Goal: Find specific page/section: Find specific page/section

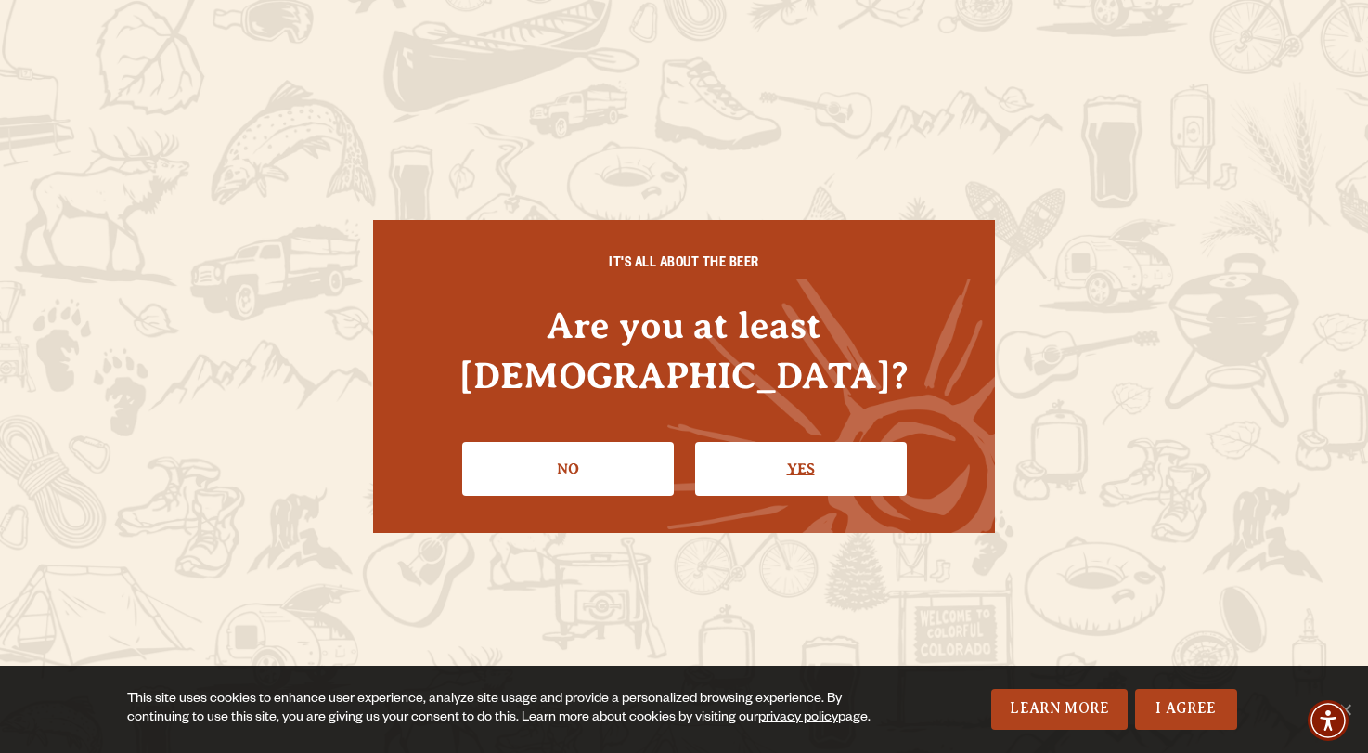
click at [786, 442] on link "Yes" at bounding box center [801, 469] width 212 height 54
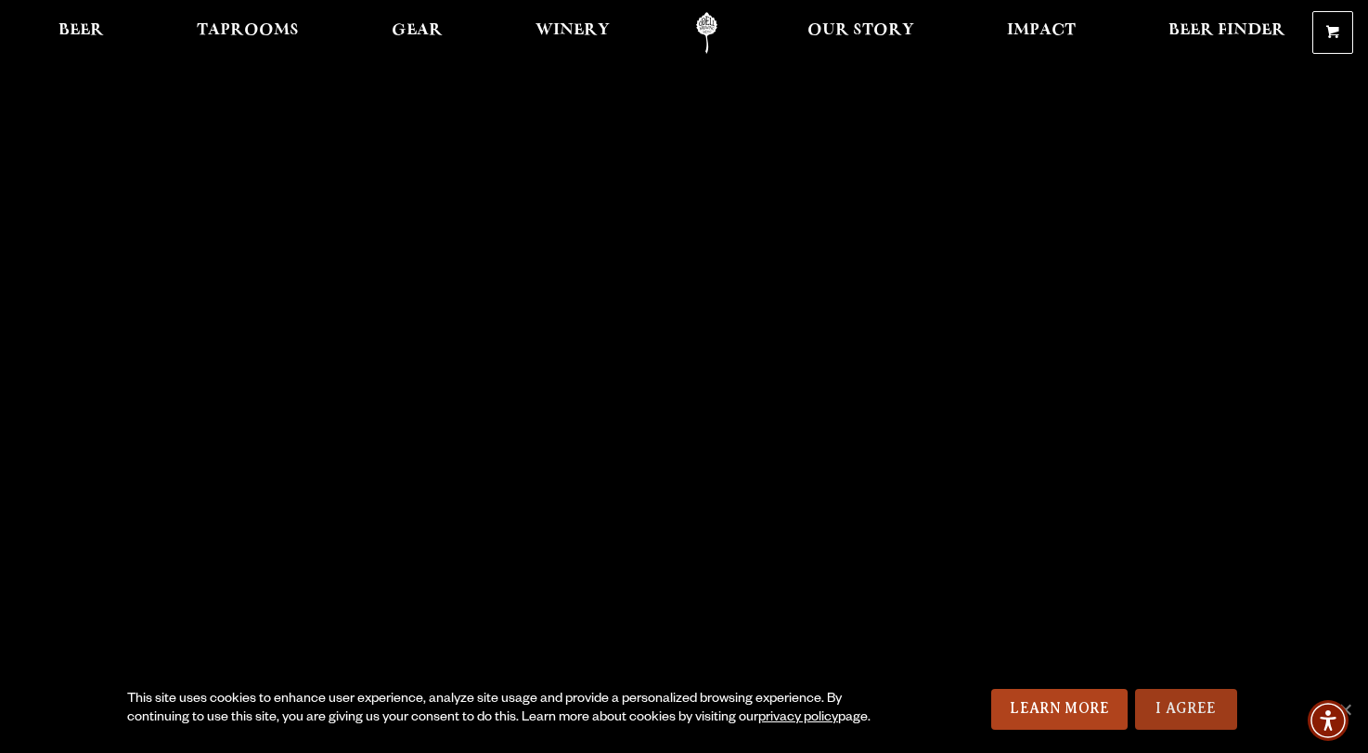
click at [1171, 708] on link "I Agree" at bounding box center [1186, 709] width 102 height 41
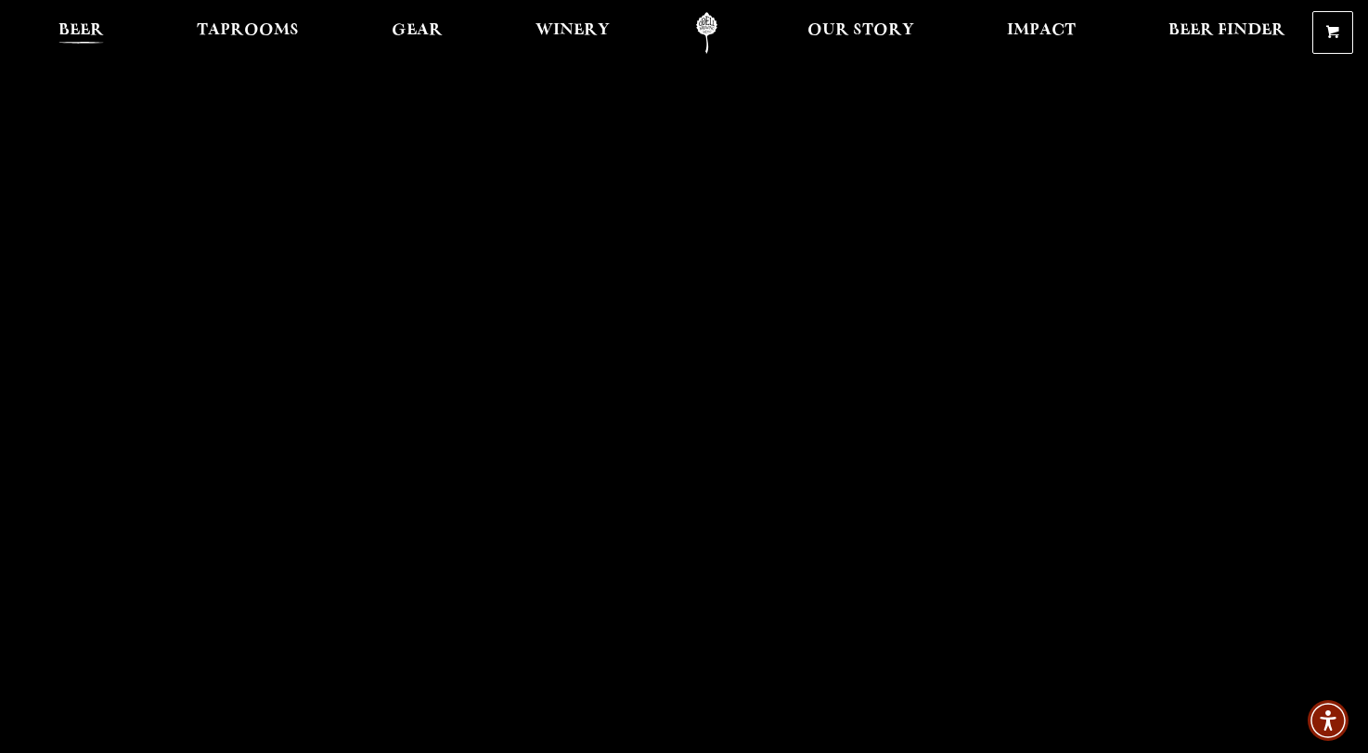
click at [84, 32] on span "Beer" at bounding box center [80, 30] width 45 height 15
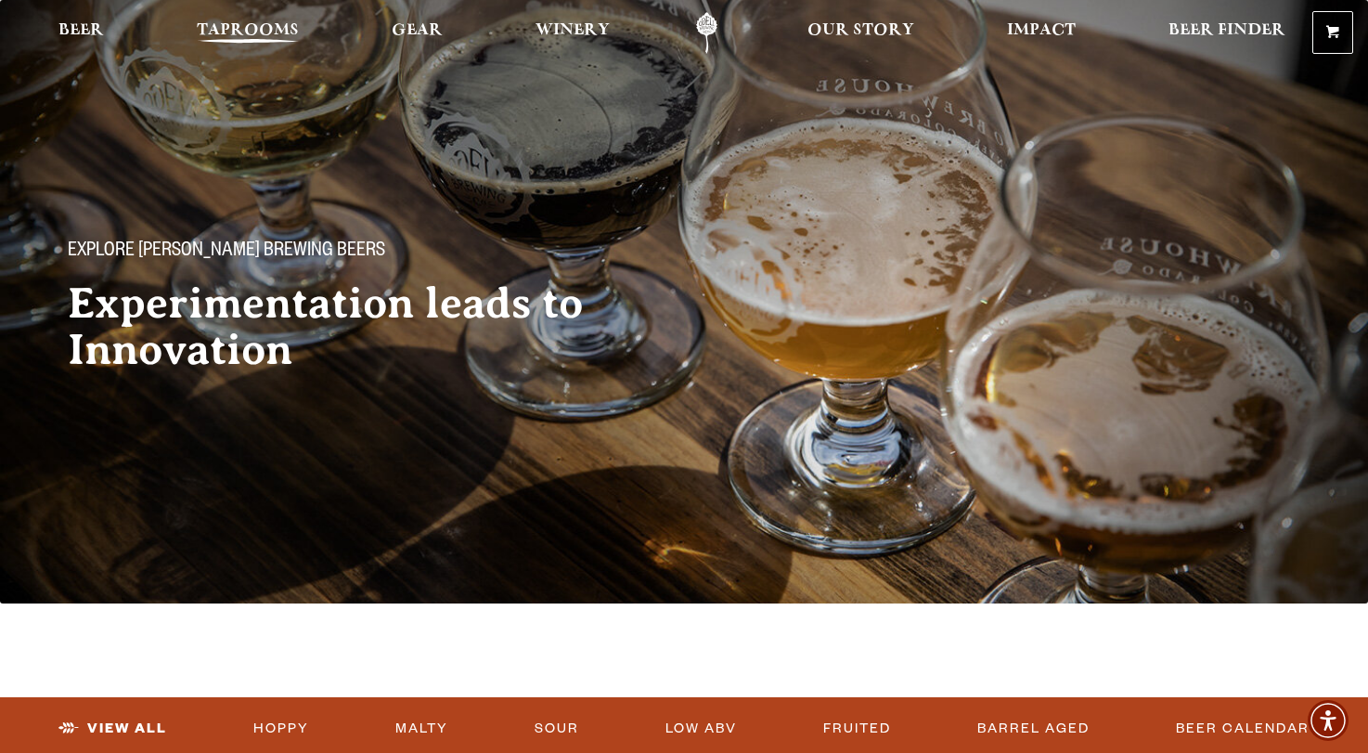
click at [232, 36] on span "Taprooms" at bounding box center [248, 30] width 102 height 15
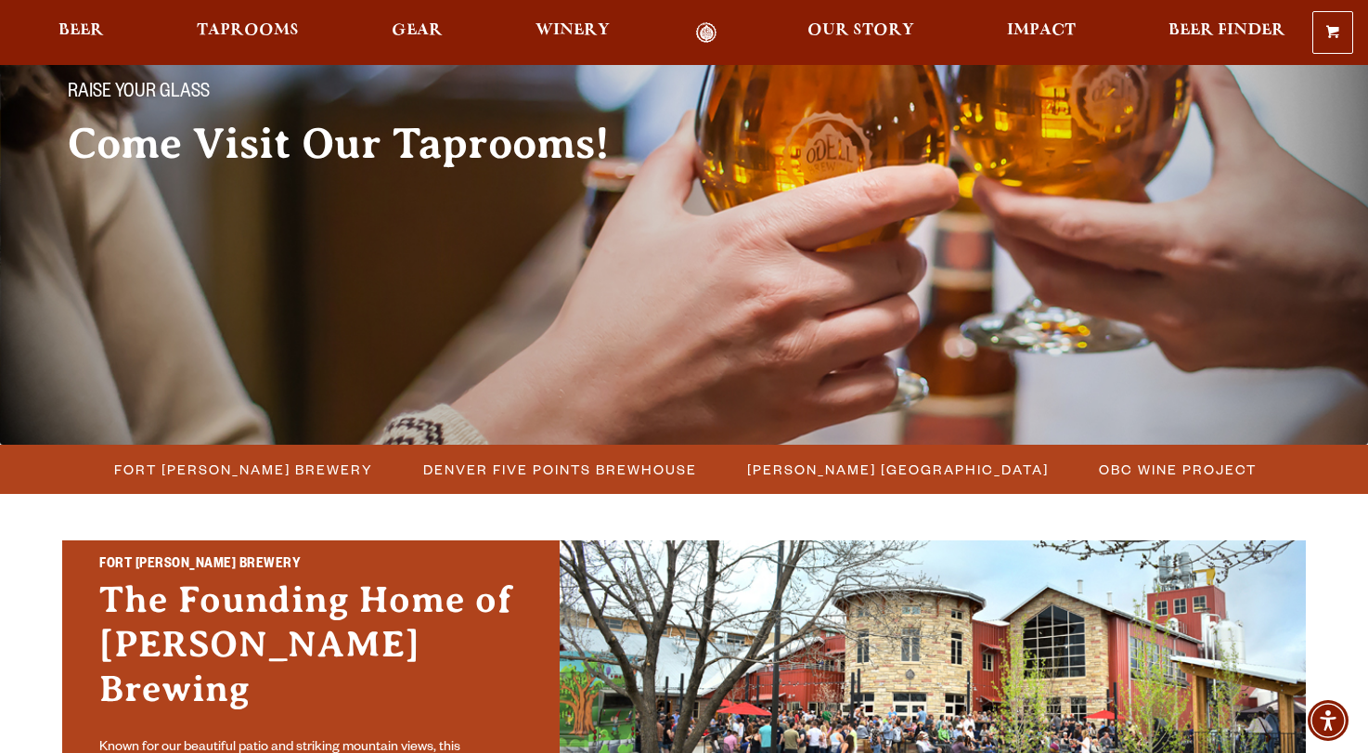
scroll to position [381, 0]
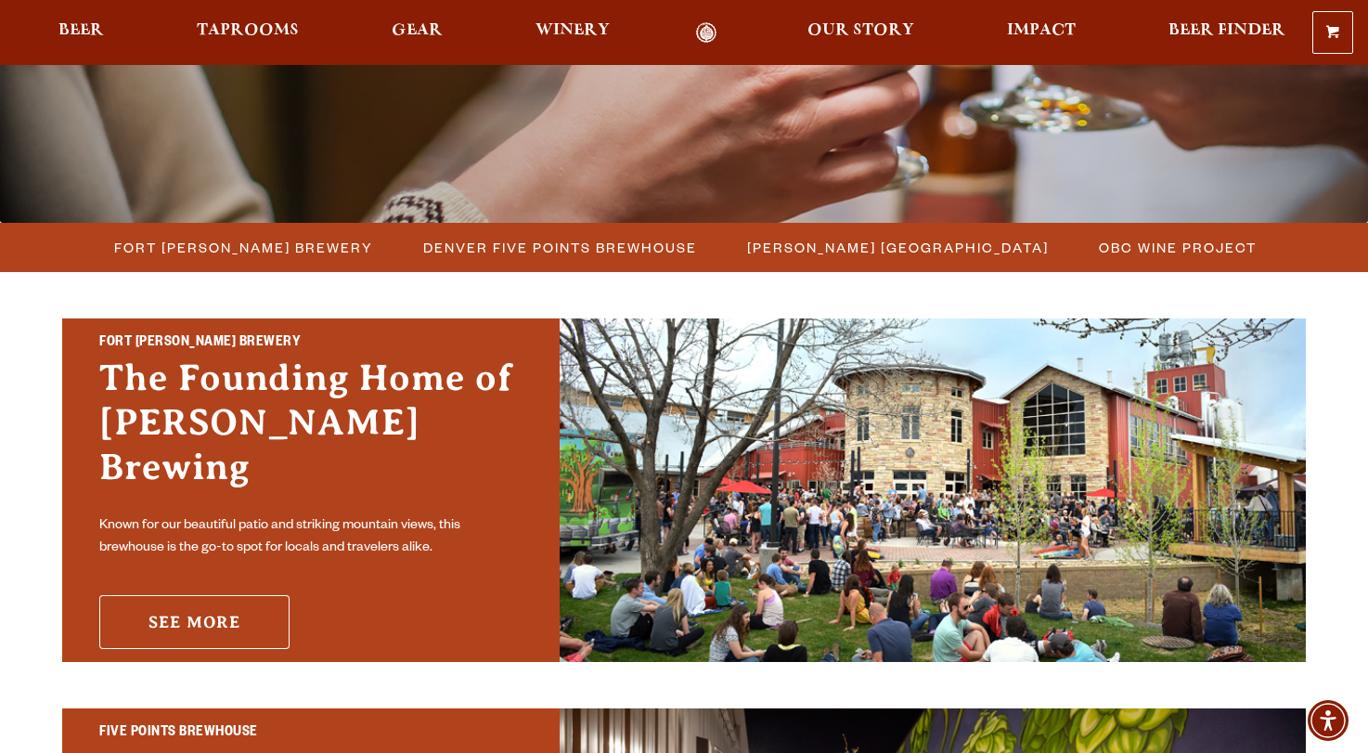
click at [225, 605] on link "See More" at bounding box center [194, 622] width 190 height 54
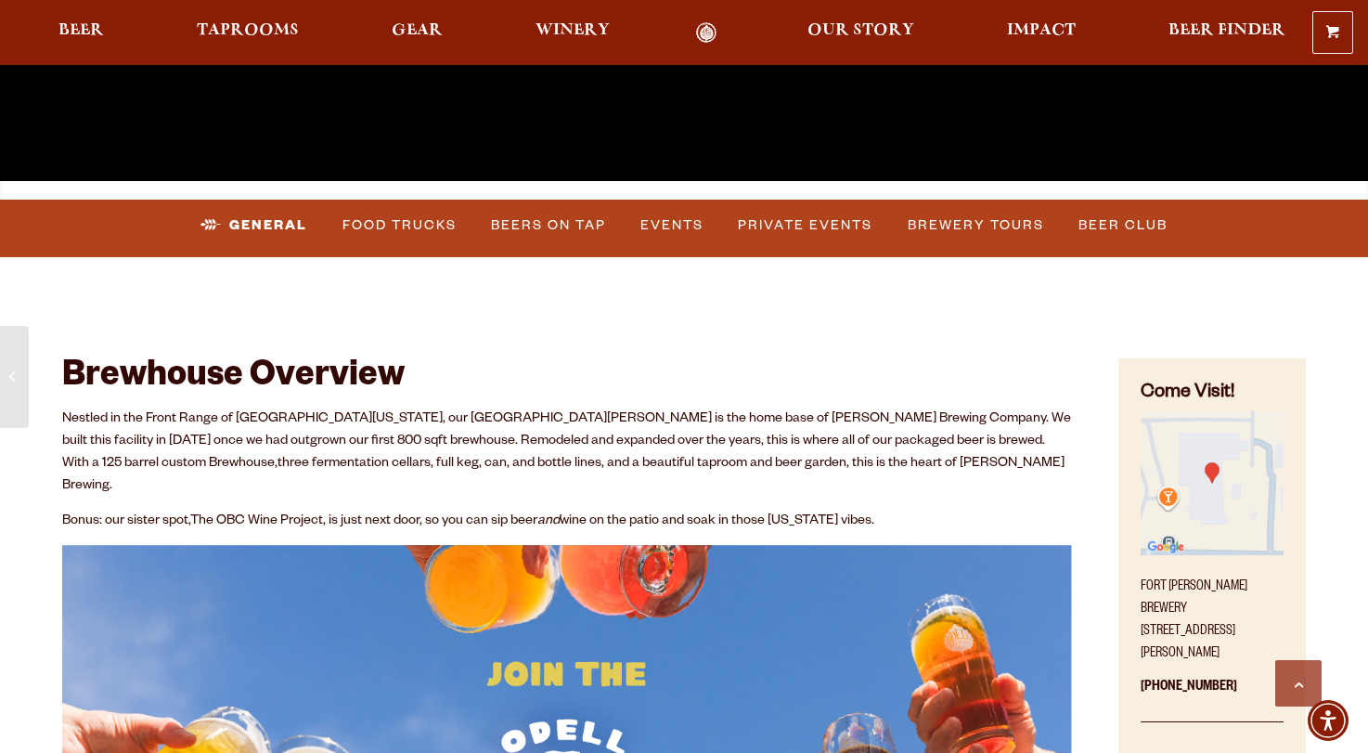
scroll to position [632, 0]
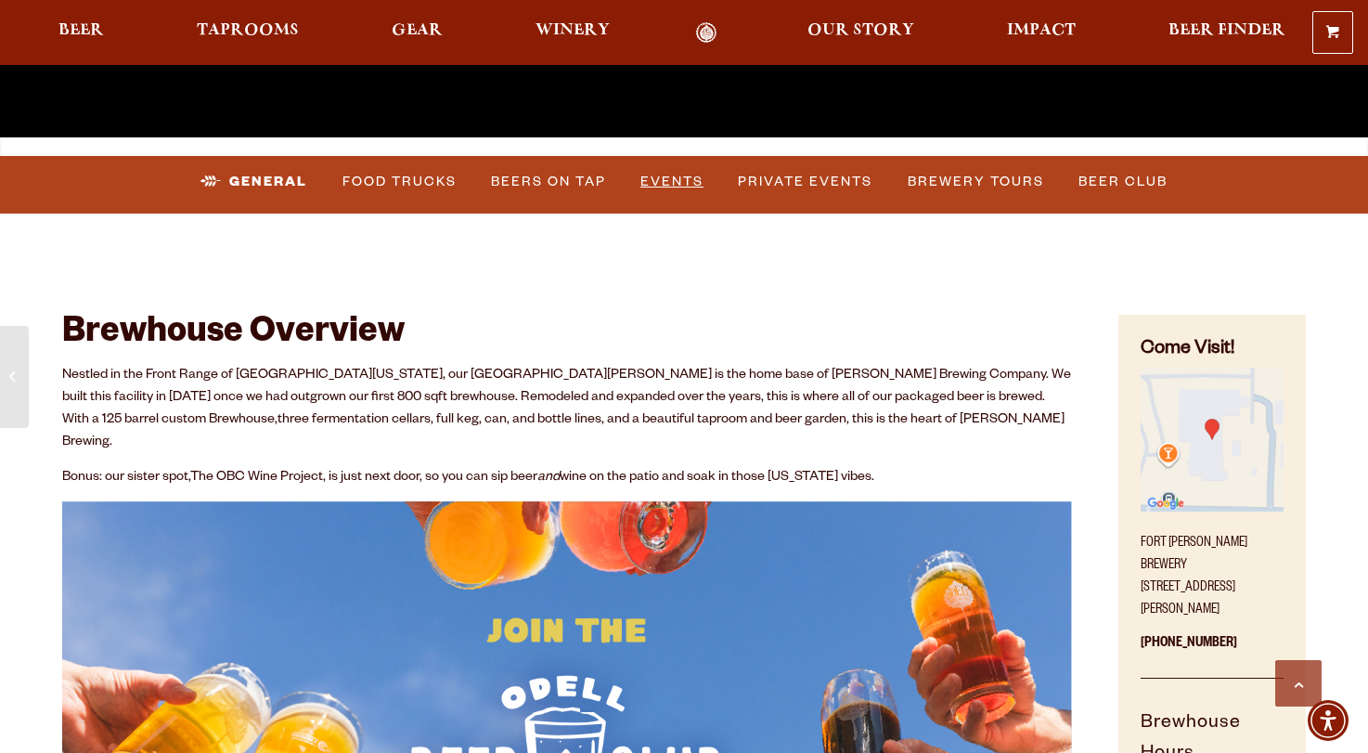
click at [693, 187] on link "Events" at bounding box center [672, 182] width 78 height 43
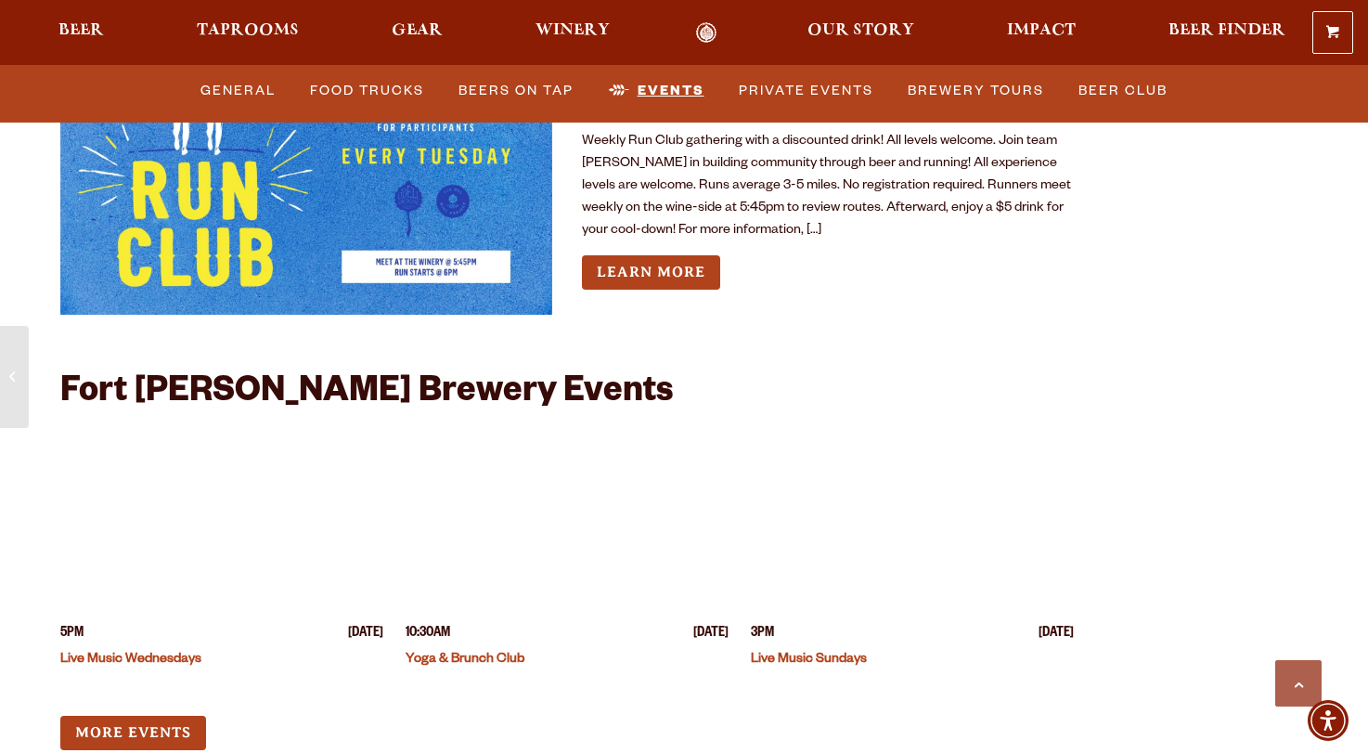
scroll to position [7062, 0]
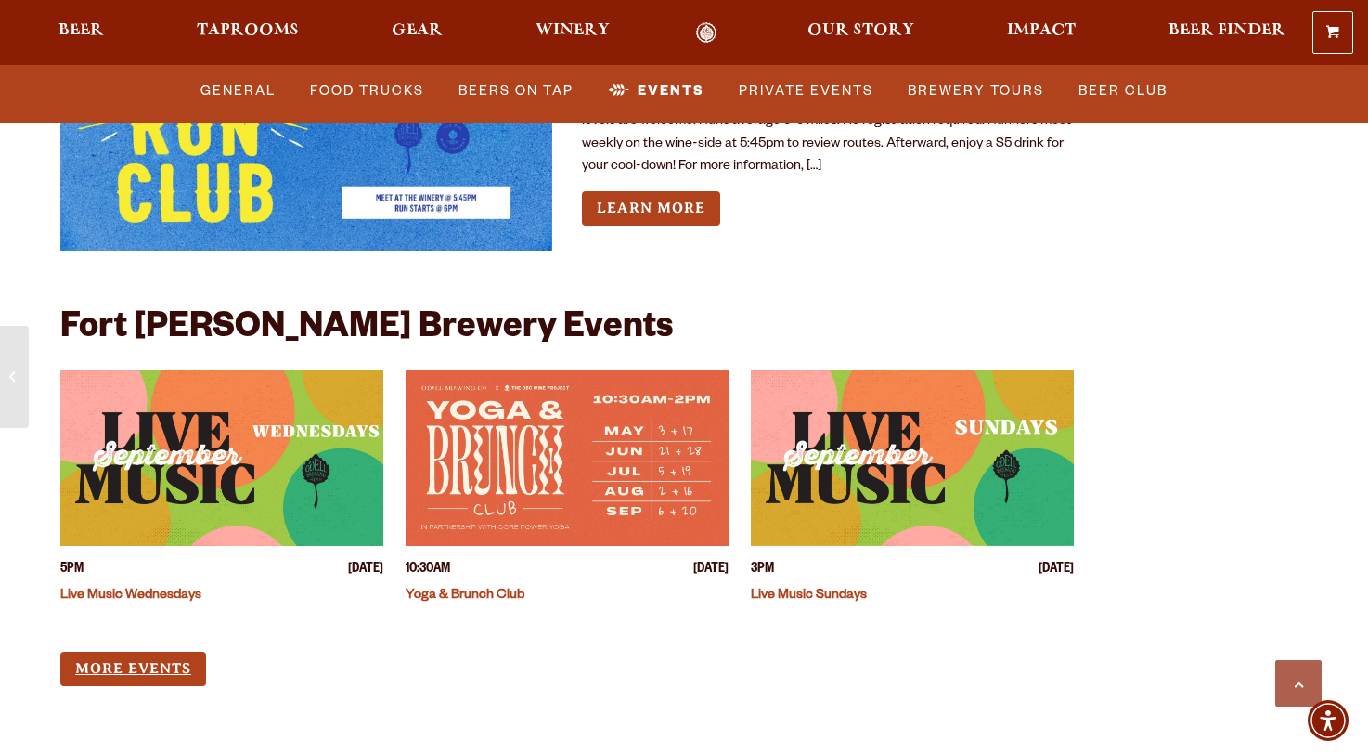
click at [157, 652] on link "More Events" at bounding box center [133, 669] width 146 height 34
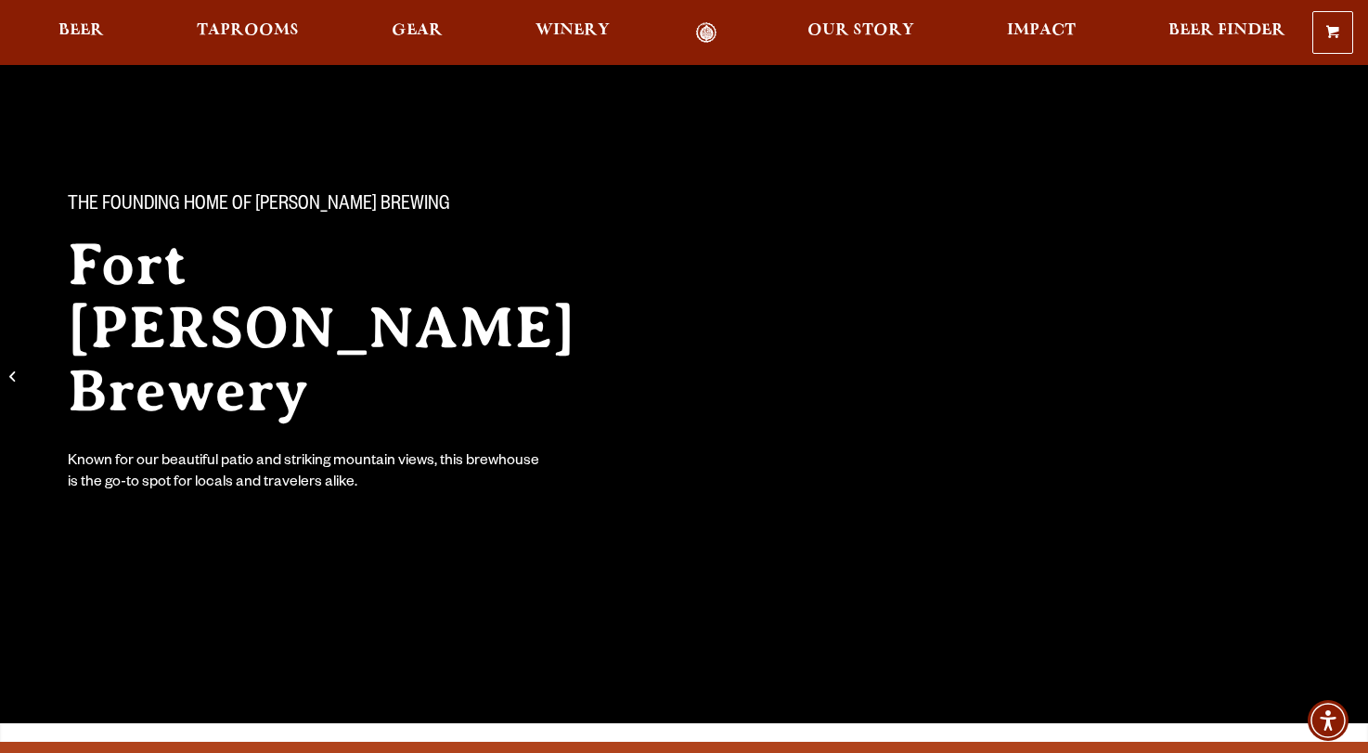
scroll to position [0, 0]
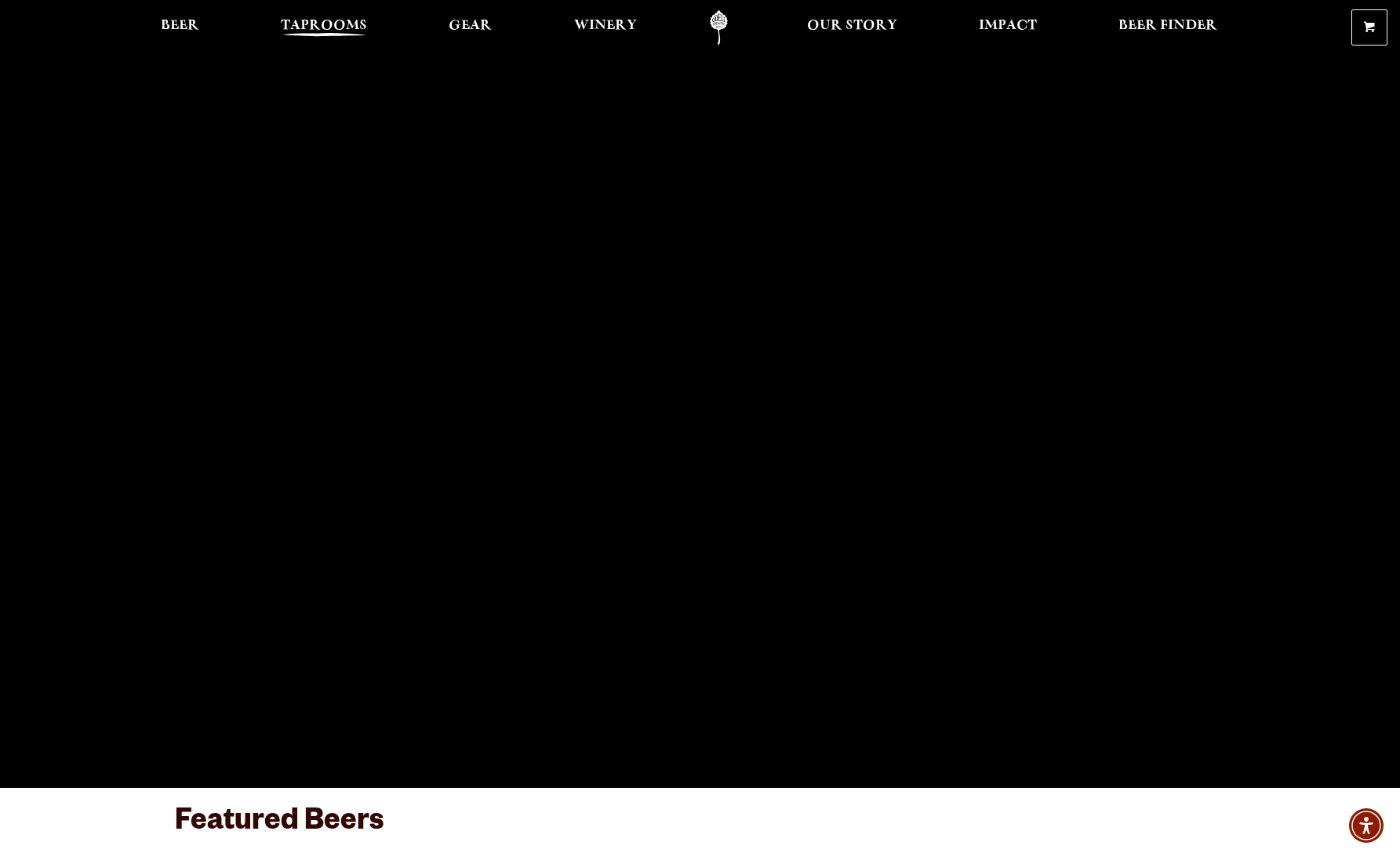
click at [336, 26] on span "Taprooms" at bounding box center [324, 25] width 86 height 13
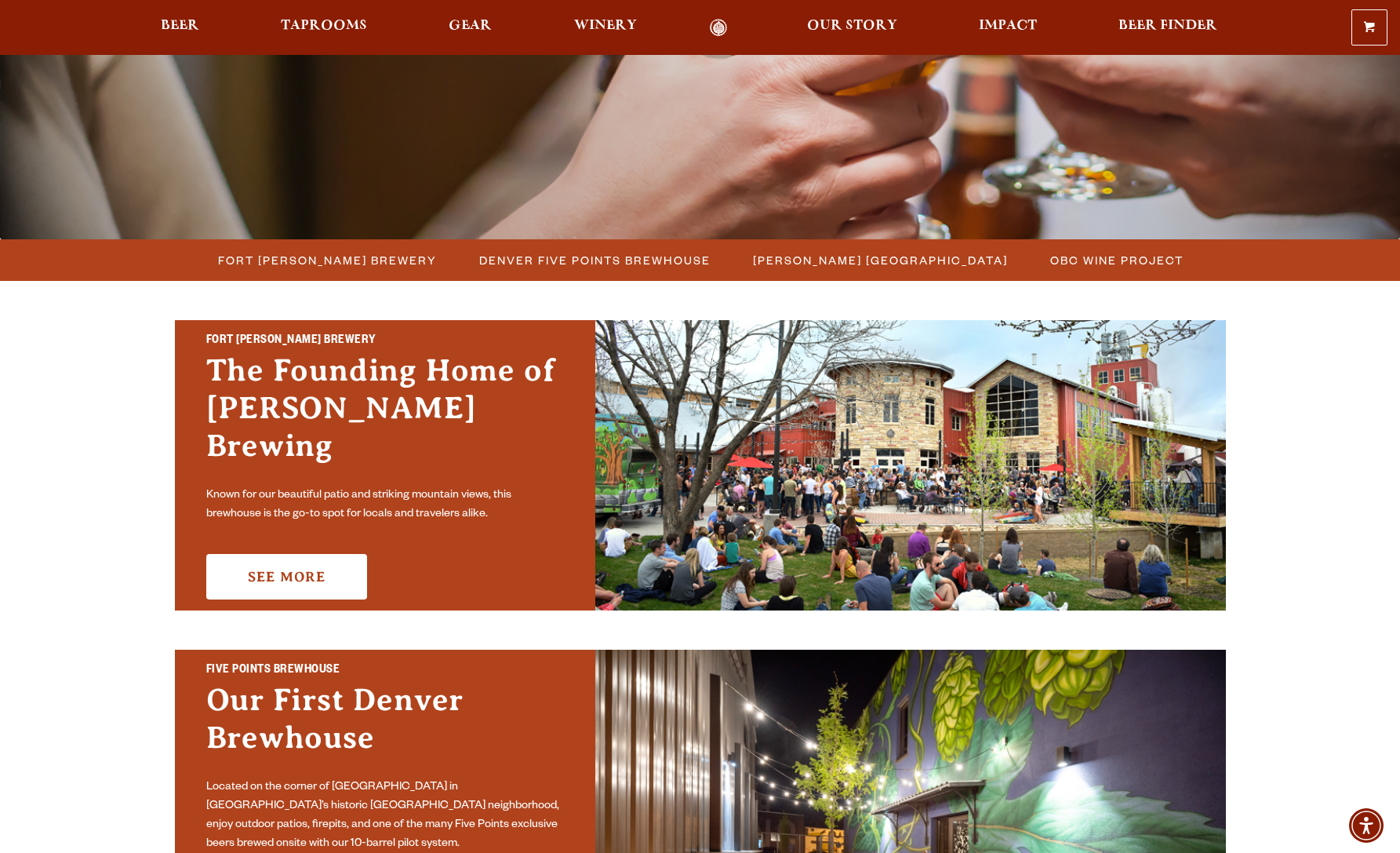
scroll to position [366, 0]
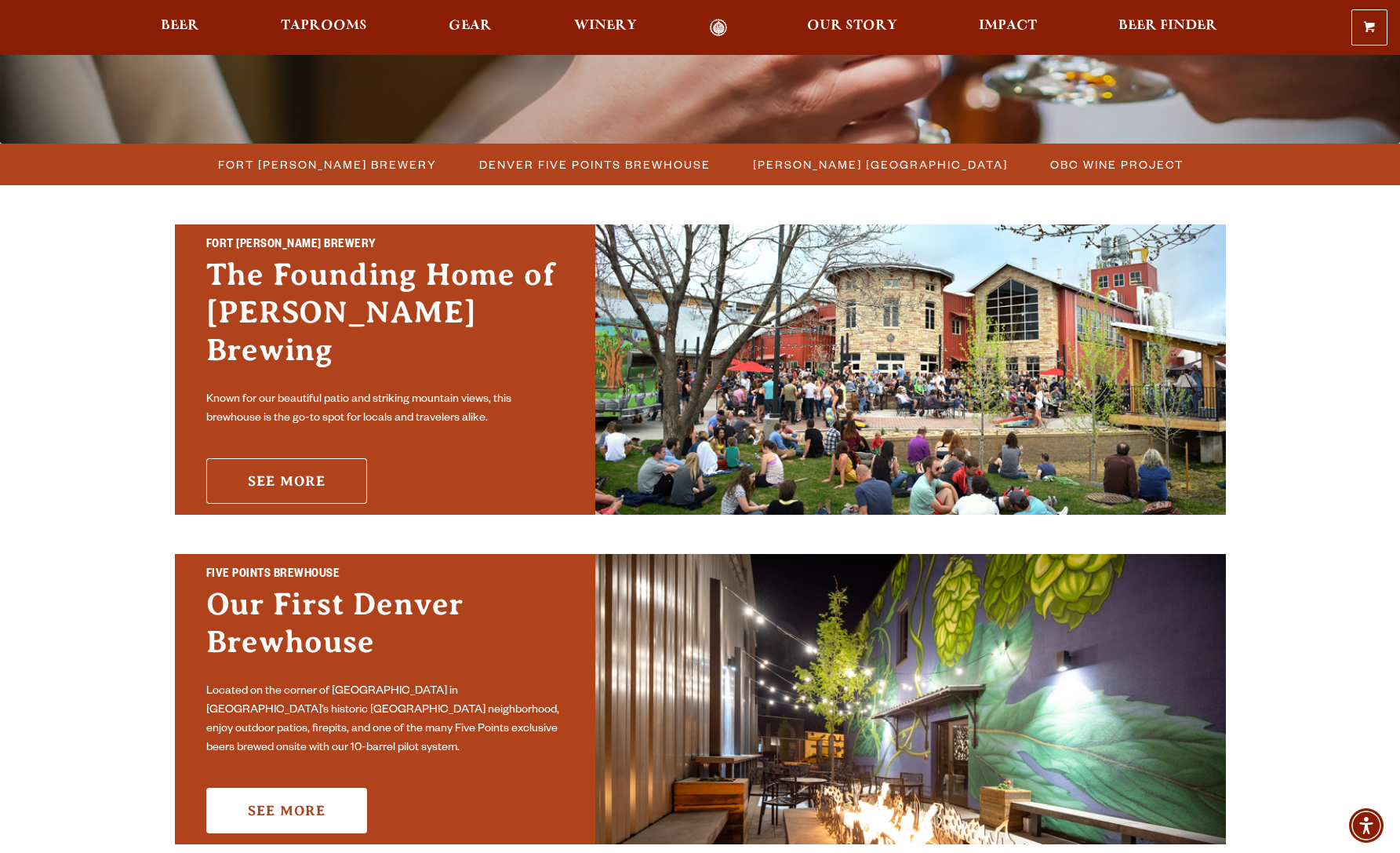
click at [297, 478] on link "See More" at bounding box center [286, 481] width 161 height 46
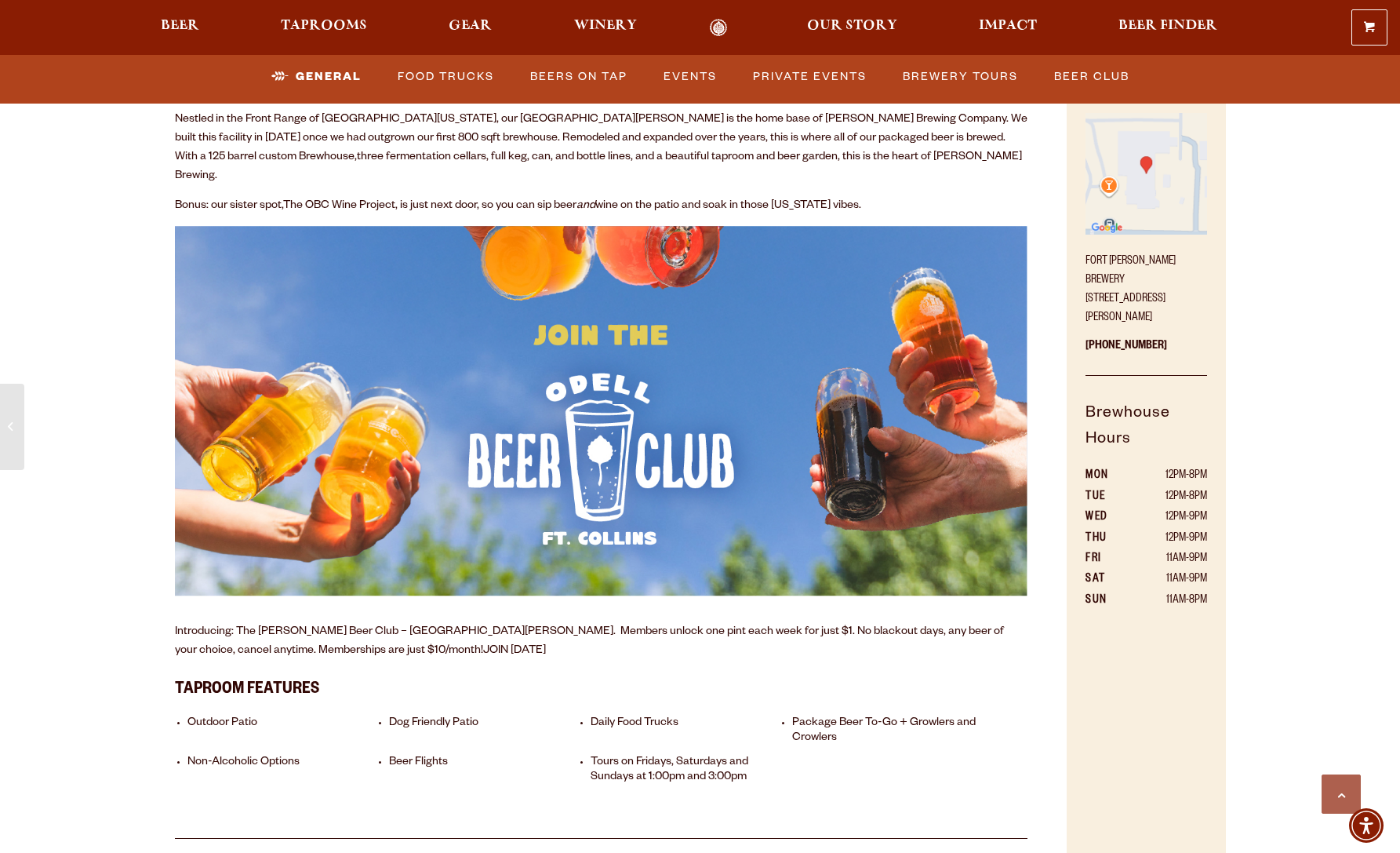
scroll to position [863, 0]
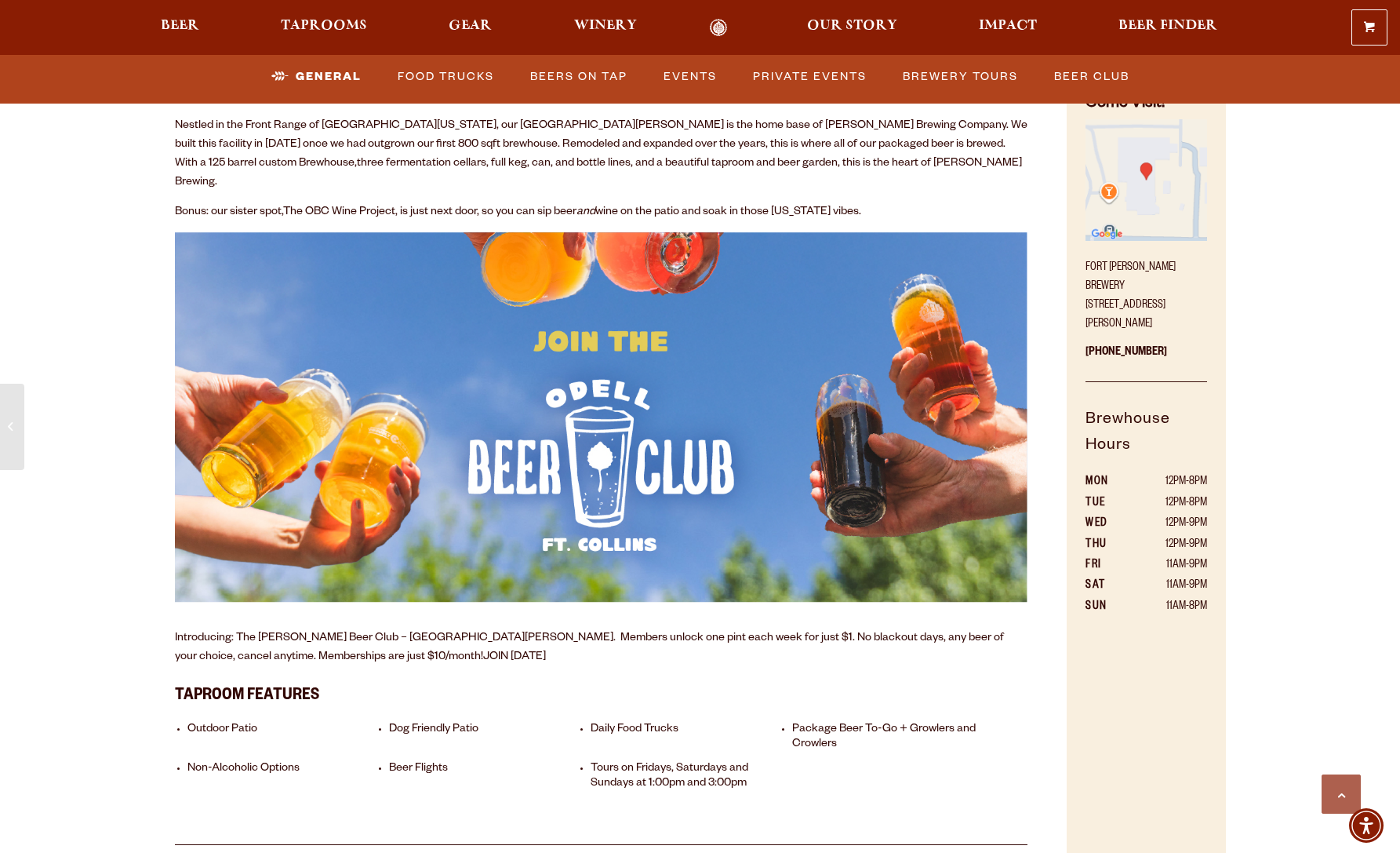
drag, startPoint x: 1087, startPoint y: 284, endPoint x: 1230, endPoint y: 282, distance: 143.0
